Goal: Task Accomplishment & Management: Complete application form

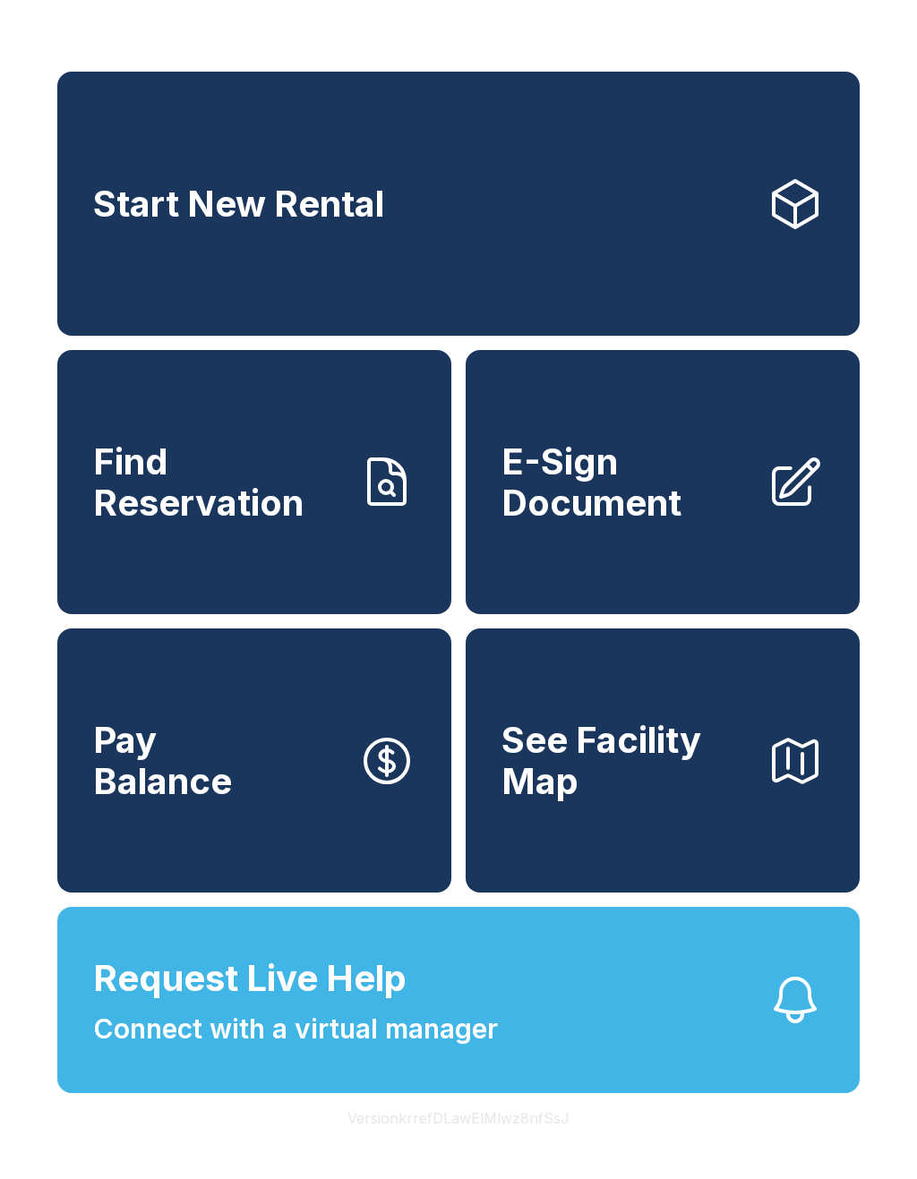
click at [732, 506] on span "E-Sign Document" at bounding box center [626, 481] width 251 height 81
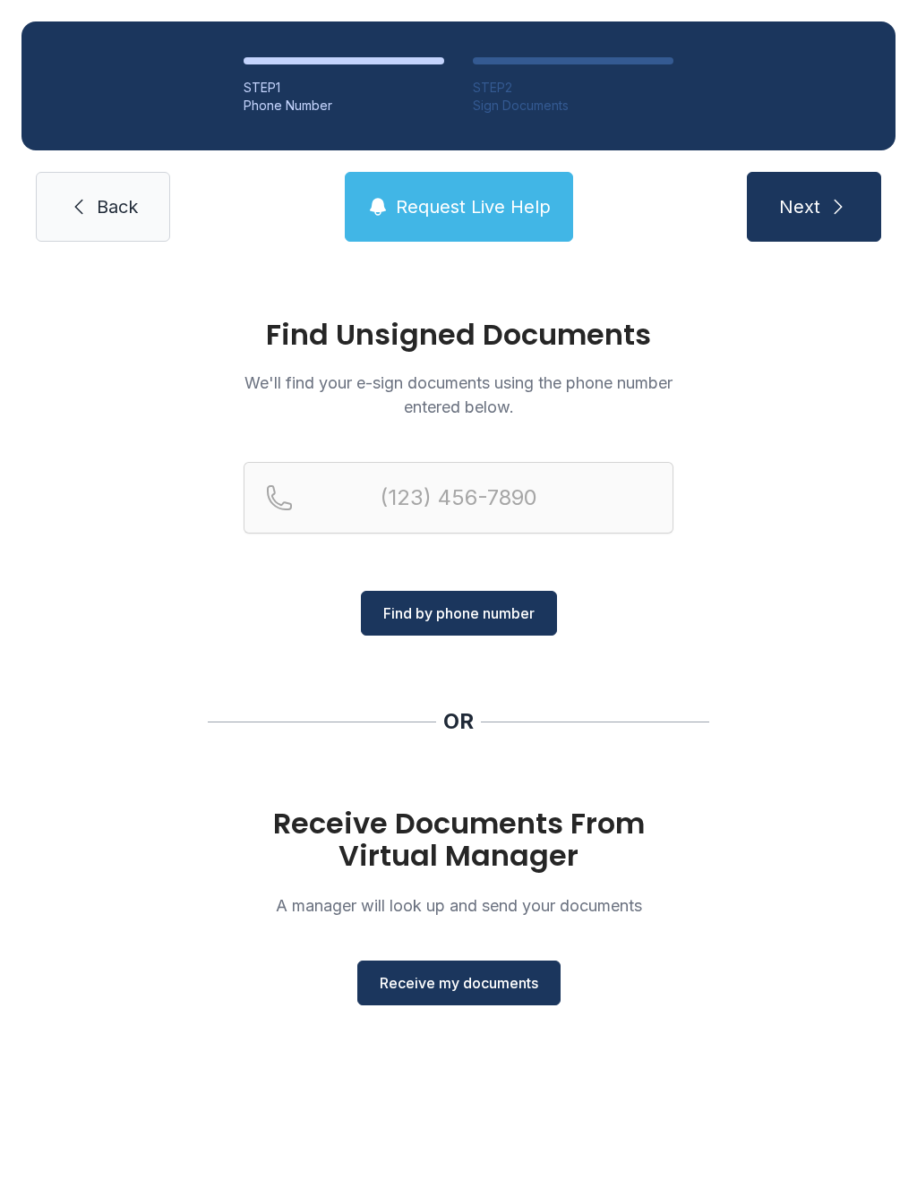
click at [97, 204] on span "Back" at bounding box center [117, 206] width 41 height 25
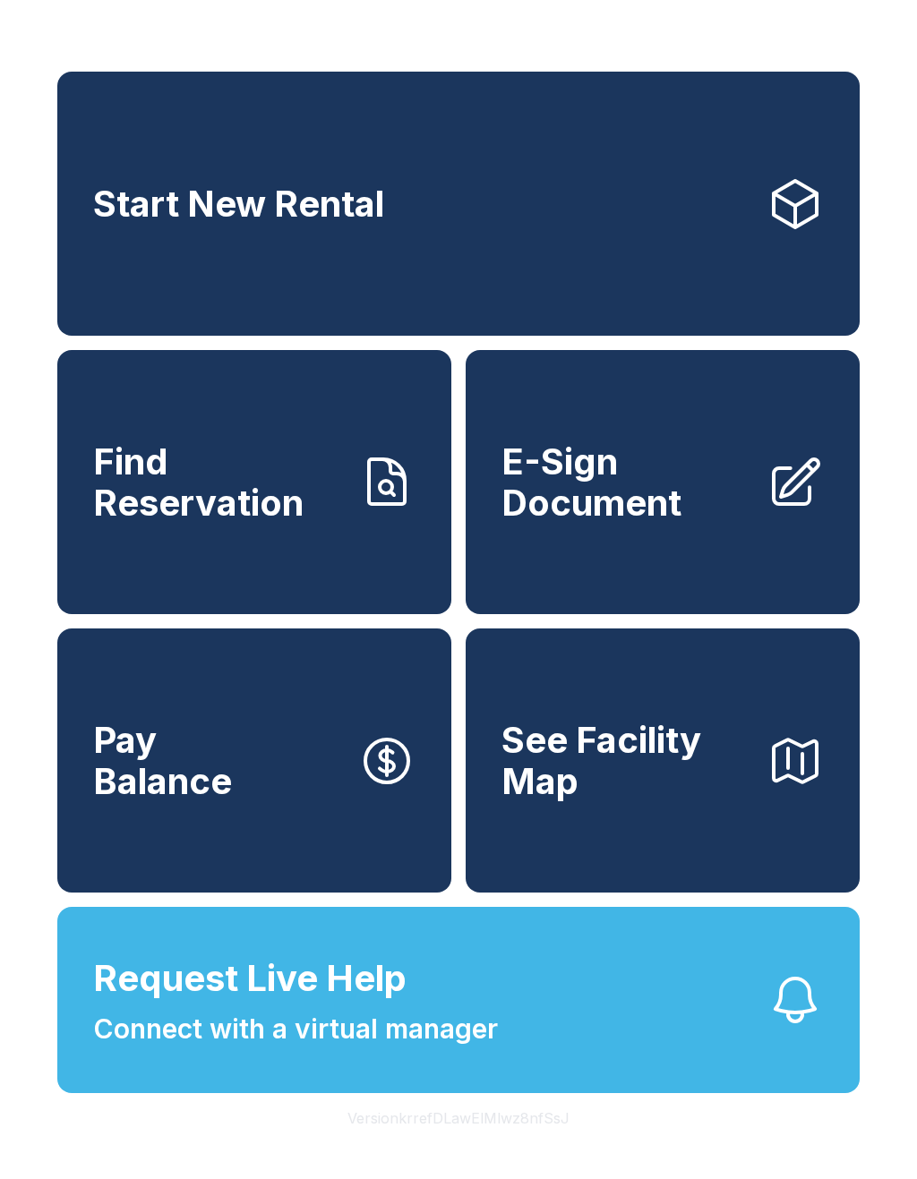
click at [674, 513] on span "E-Sign Document" at bounding box center [626, 481] width 251 height 81
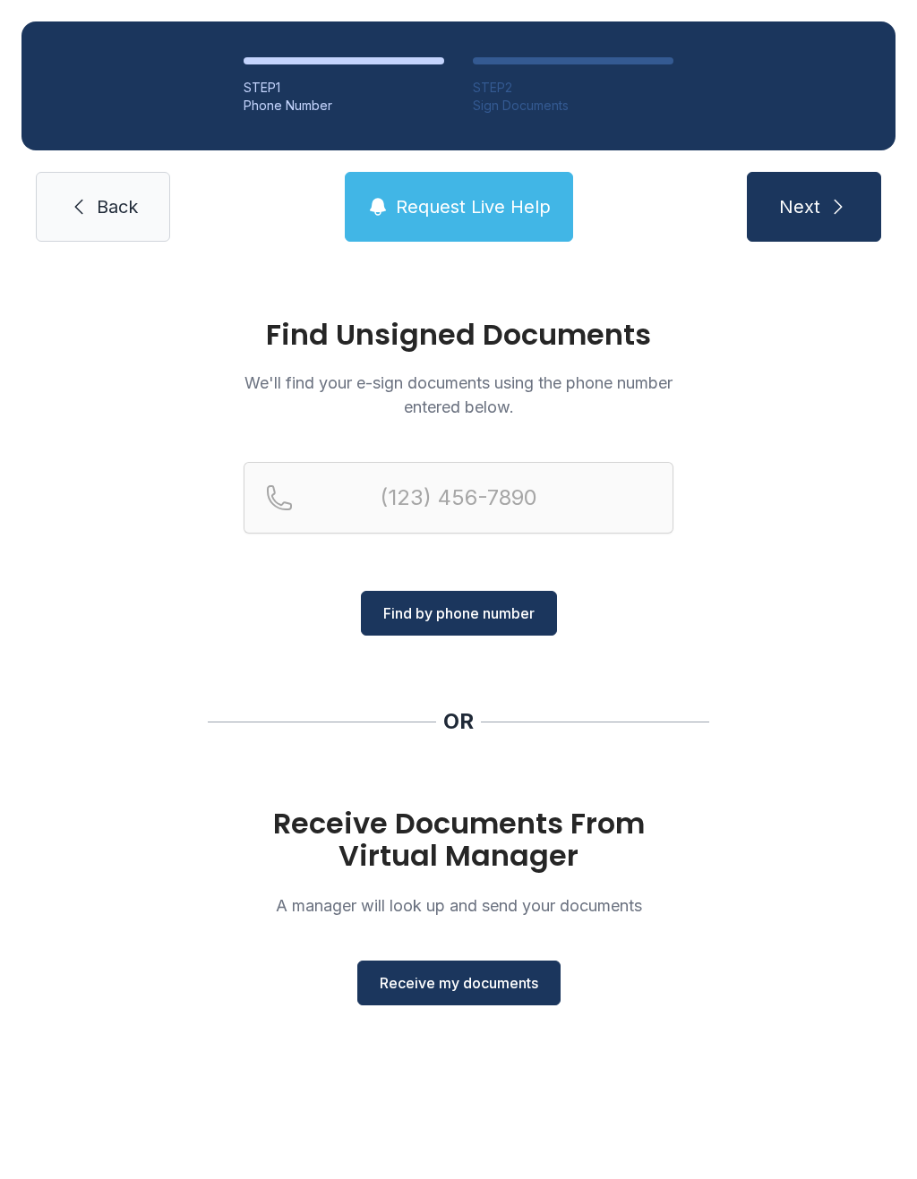
click at [121, 215] on span "Back" at bounding box center [117, 206] width 41 height 25
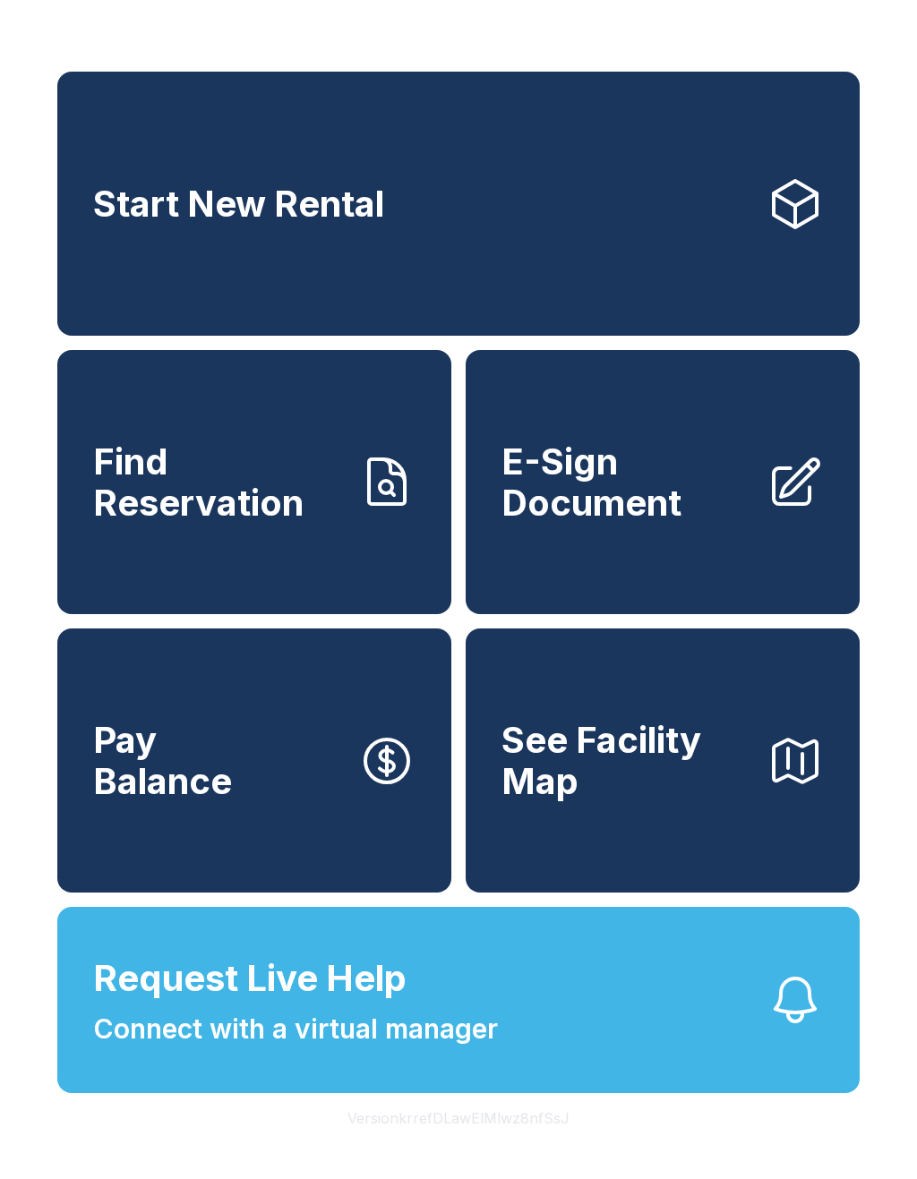
click at [711, 515] on span "E-Sign Document" at bounding box center [626, 481] width 251 height 81
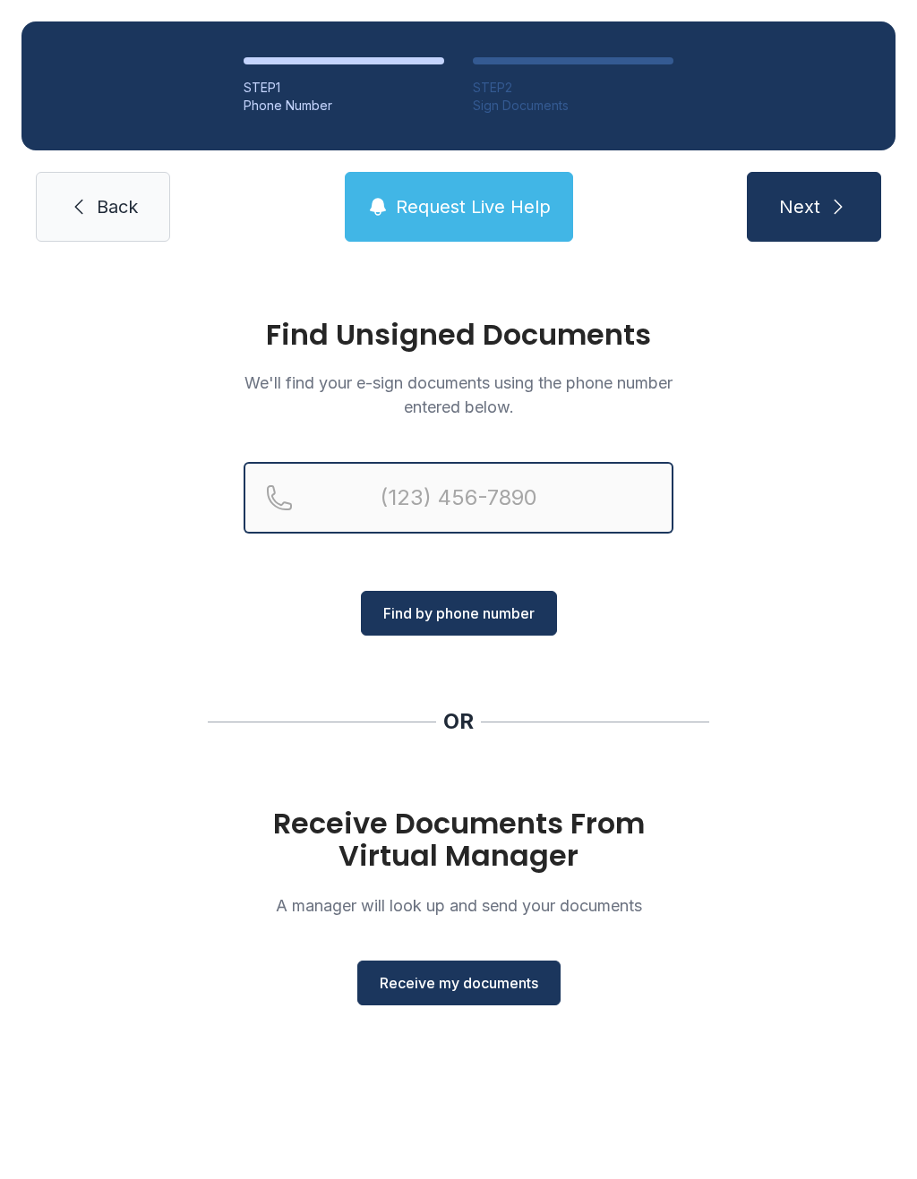
click at [515, 497] on input "Reservation phone number" at bounding box center [459, 498] width 430 height 72
type input "("
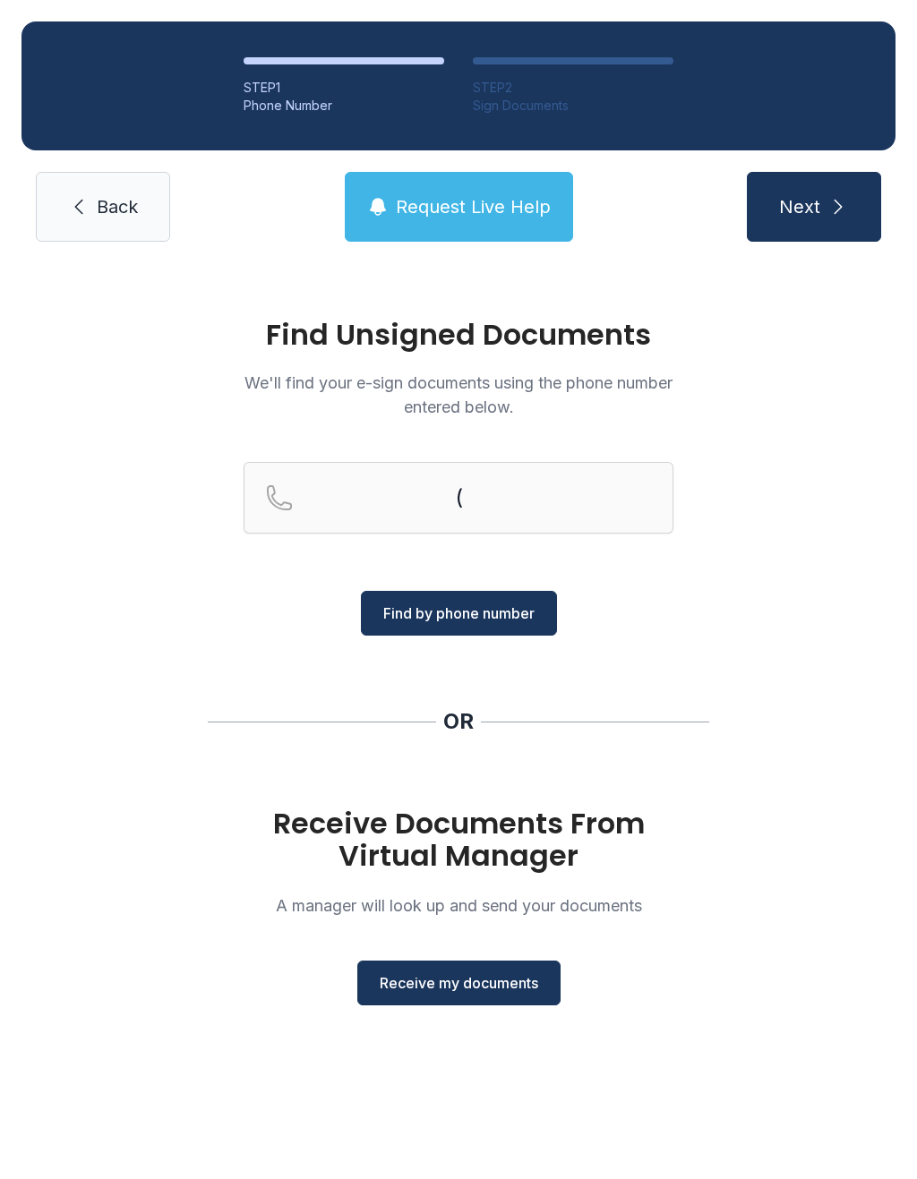
click at [785, 587] on div "Find Unsigned Documents We'll find your e-sign documents using the phone number…" at bounding box center [458, 670] width 917 height 814
click at [507, 954] on div "Receive Documents From Virtual Manager A manager will look up and send your doc…" at bounding box center [459, 907] width 430 height 198
click at [533, 983] on span "Receive my documents" at bounding box center [459, 982] width 158 height 21
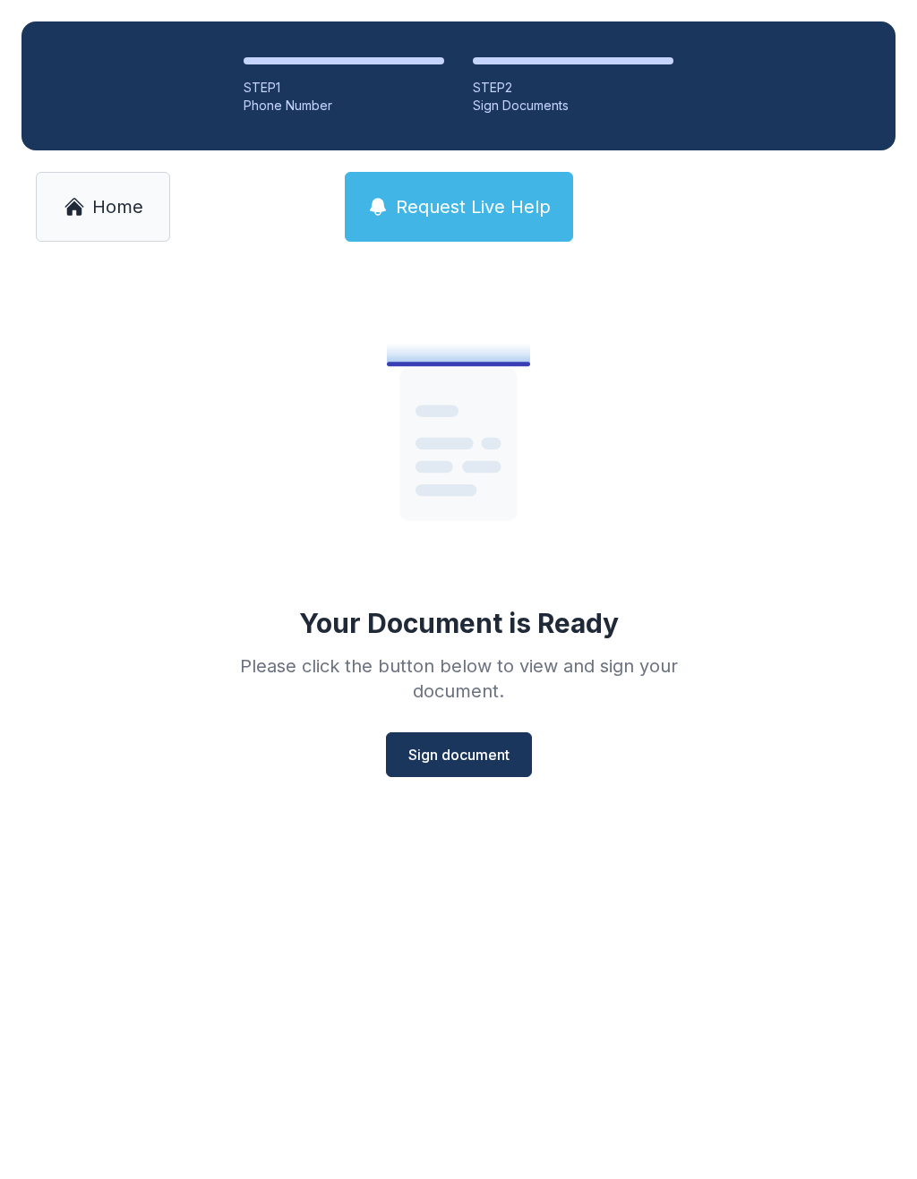
click at [458, 749] on span "Sign document" at bounding box center [458, 754] width 101 height 21
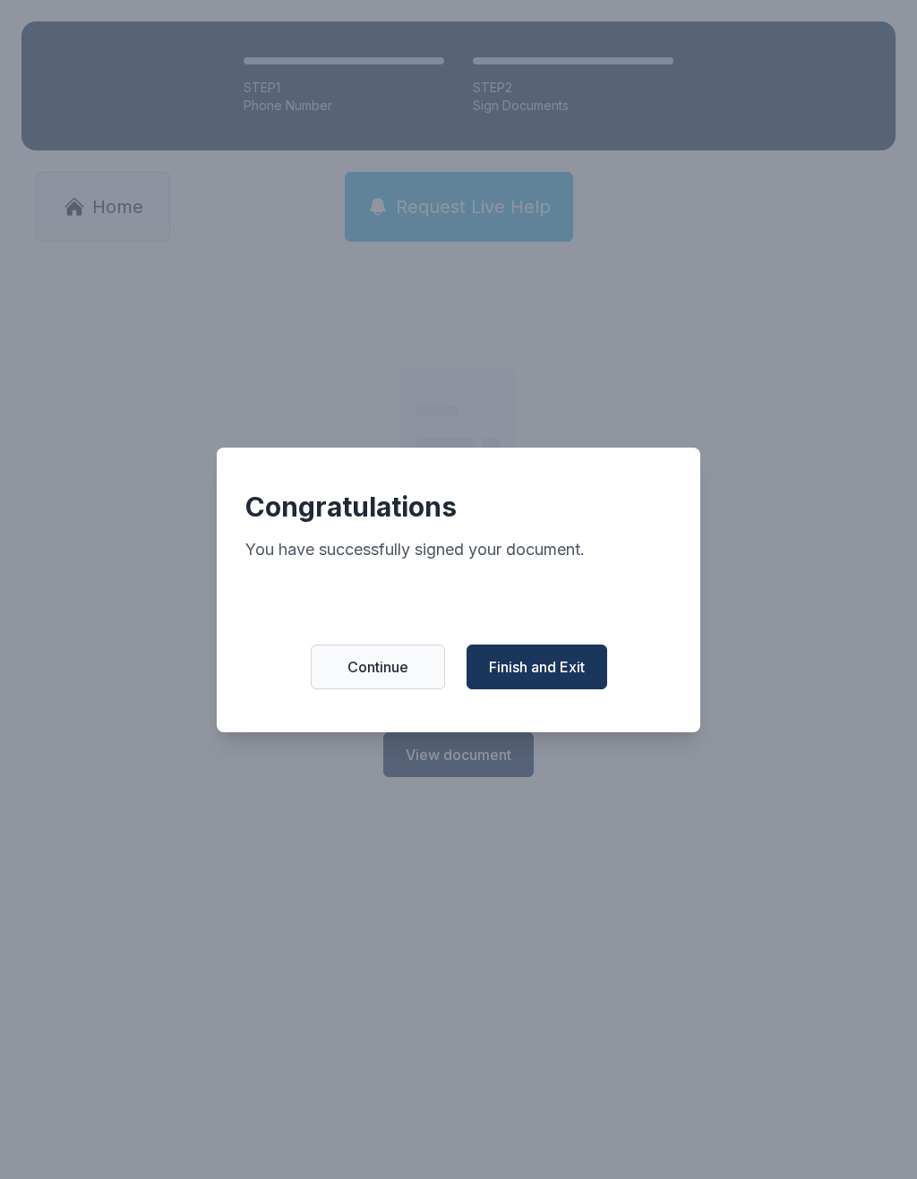
click at [548, 677] on span "Finish and Exit" at bounding box center [537, 666] width 96 height 21
